Goal: Task Accomplishment & Management: Manage account settings

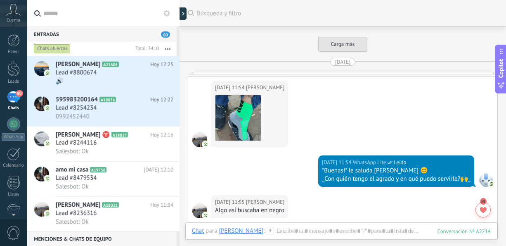
scroll to position [529, 0]
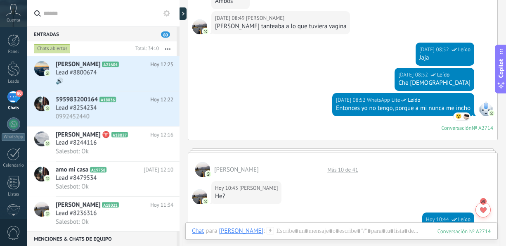
click at [80, 68] on span "[PERSON_NAME]" at bounding box center [78, 64] width 45 height 8
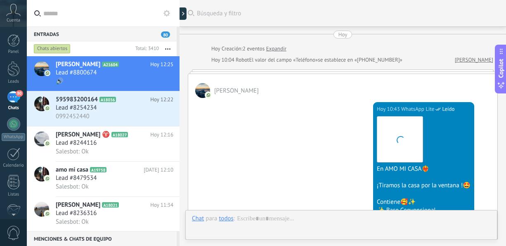
scroll to position [417, 0]
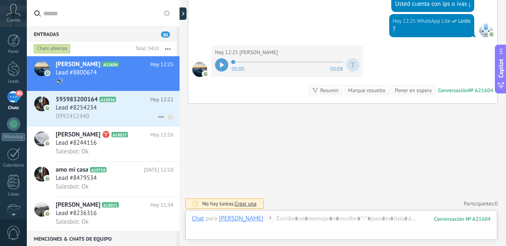
click at [83, 107] on span "Lead #8254234" at bounding box center [76, 108] width 41 height 8
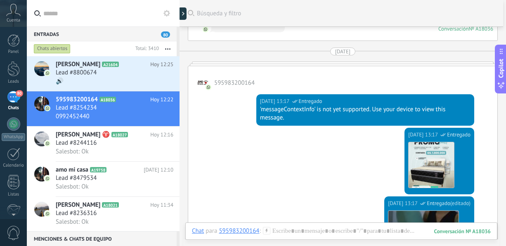
scroll to position [1591, 0]
